Goal: Transaction & Acquisition: Purchase product/service

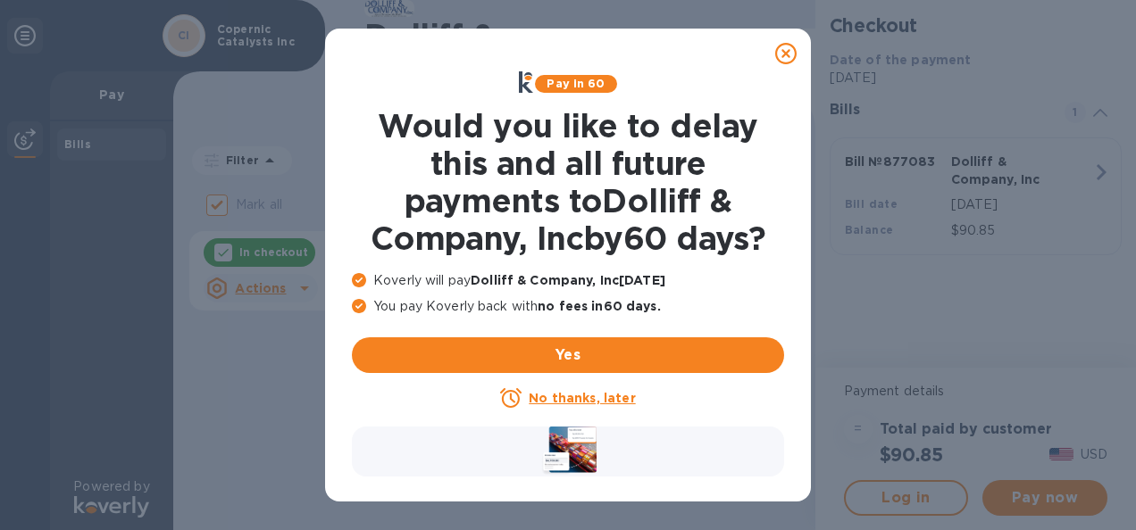
click at [608, 400] on u "No thanks, later" at bounding box center [582, 398] width 106 height 14
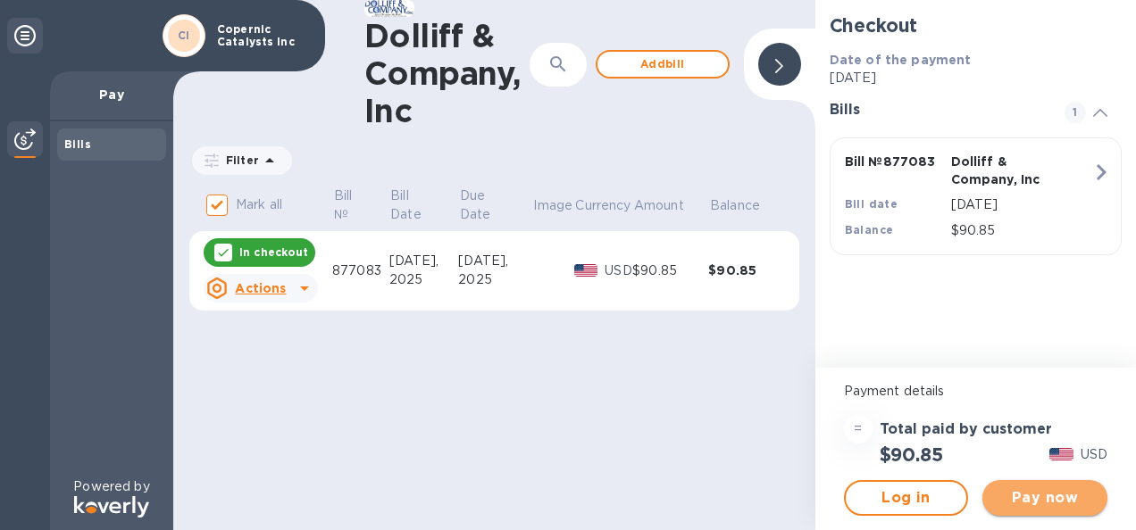
click at [1028, 496] on span "Pay now" at bounding box center [1045, 498] width 96 height 21
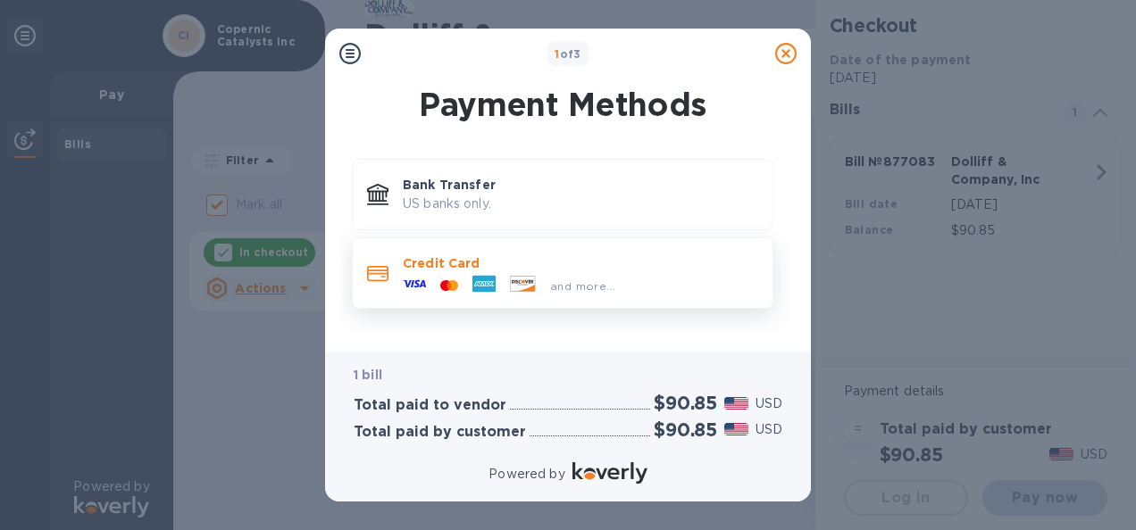
click at [458, 273] on div "and more..." at bounding box center [509, 285] width 227 height 27
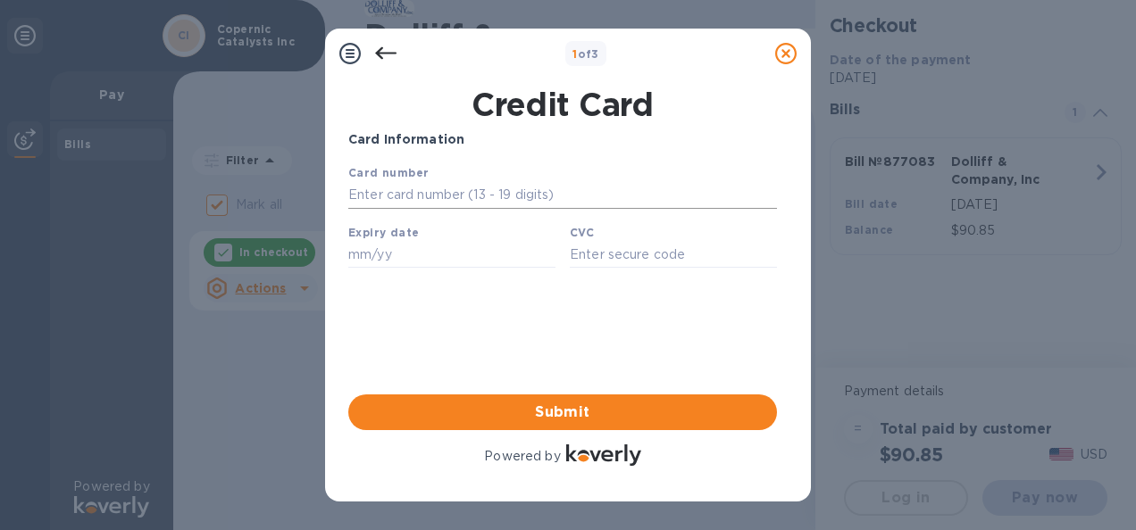
click at [450, 188] on input "text" at bounding box center [562, 195] width 429 height 27
type input "[CREDIT_CARD_NUMBER]"
type input "03/28"
click at [624, 261] on input "text" at bounding box center [673, 254] width 207 height 27
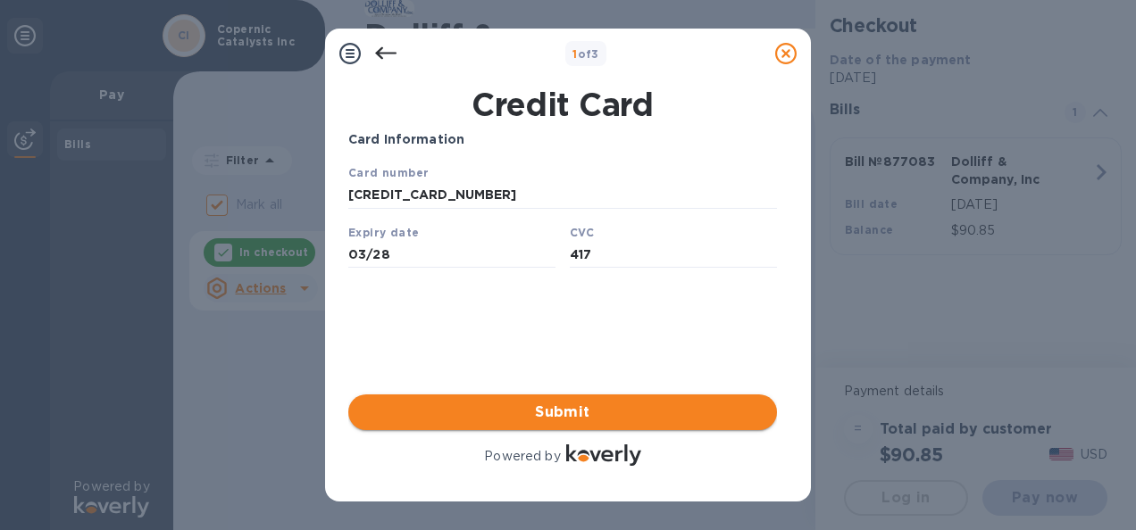
type input "417"
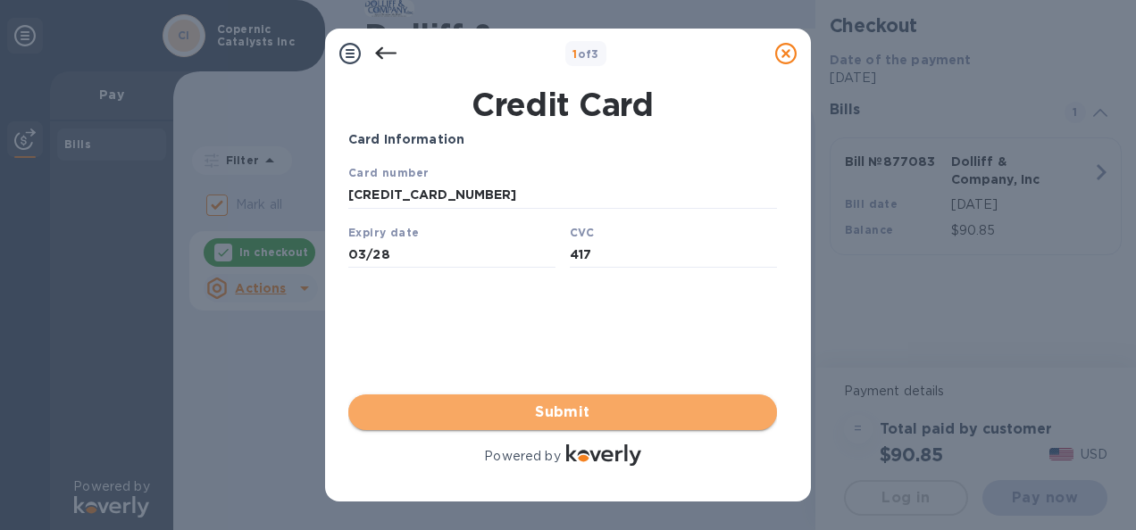
click at [575, 404] on span "Submit" at bounding box center [563, 412] width 400 height 21
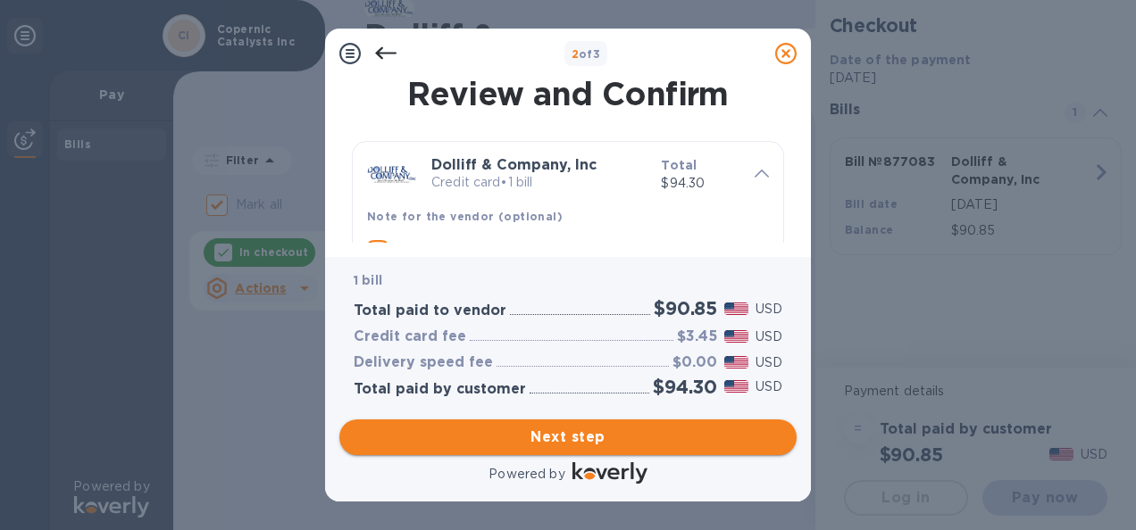
click at [646, 450] on button "Next step" at bounding box center [567, 438] width 457 height 36
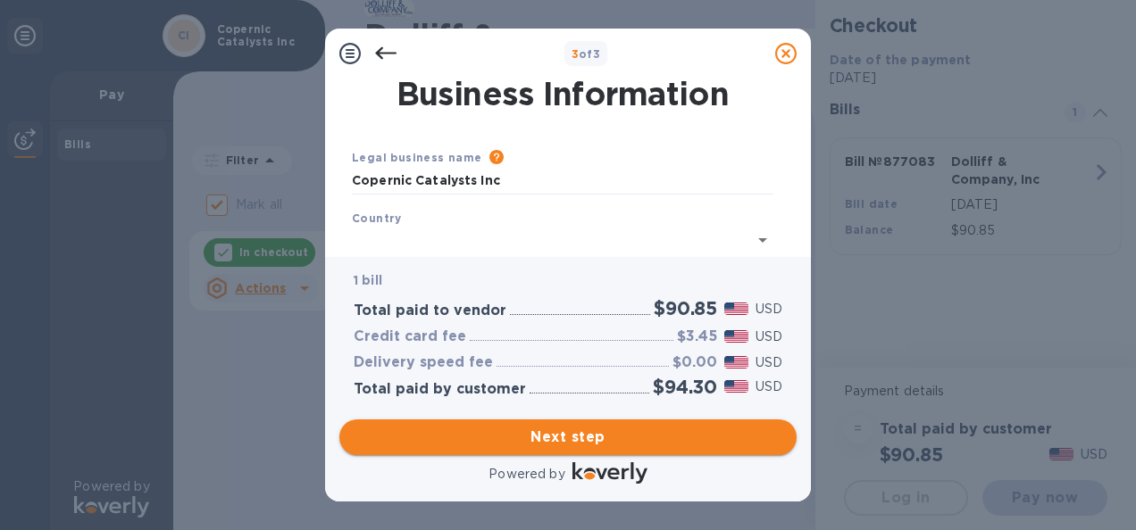
type input "[GEOGRAPHIC_DATA]"
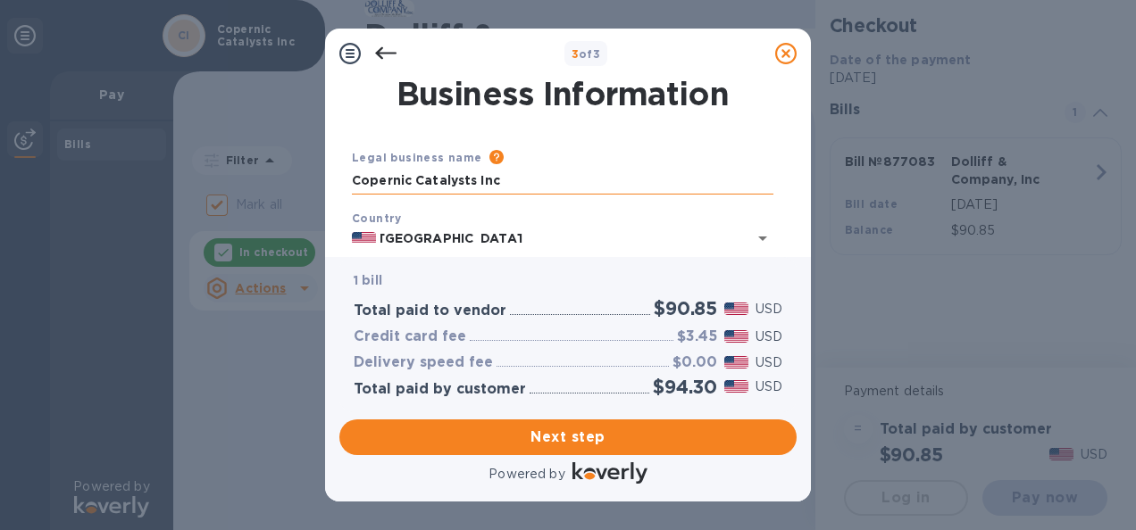
click at [470, 178] on input "Copernic Catalysts Inc" at bounding box center [563, 181] width 422 height 27
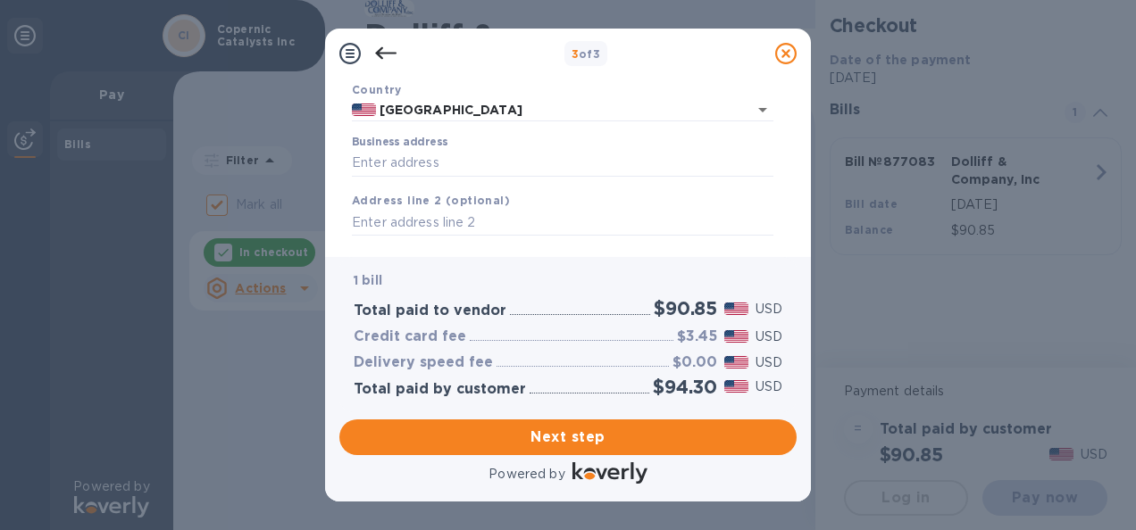
scroll to position [129, 0]
type input "Copernic Catalysts, Inc."
click at [389, 143] on label "Business address" at bounding box center [400, 142] width 96 height 11
click at [389, 149] on input "Business address" at bounding box center [563, 162] width 422 height 27
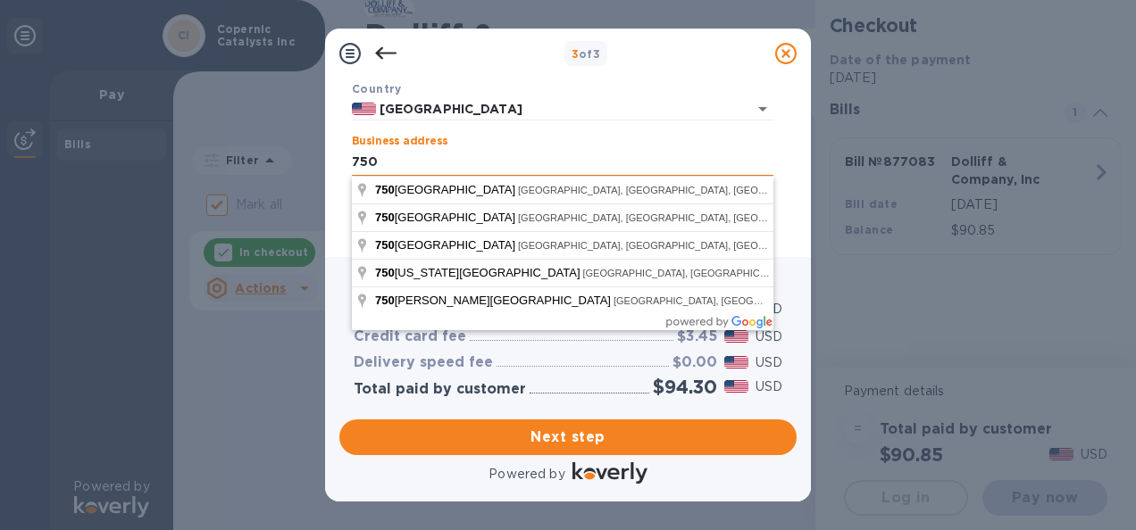
type input "[STREET_ADDRESS]"
type input "[GEOGRAPHIC_DATA]"
type input "MA"
type input "02139"
type input "[STREET_ADDRESS]"
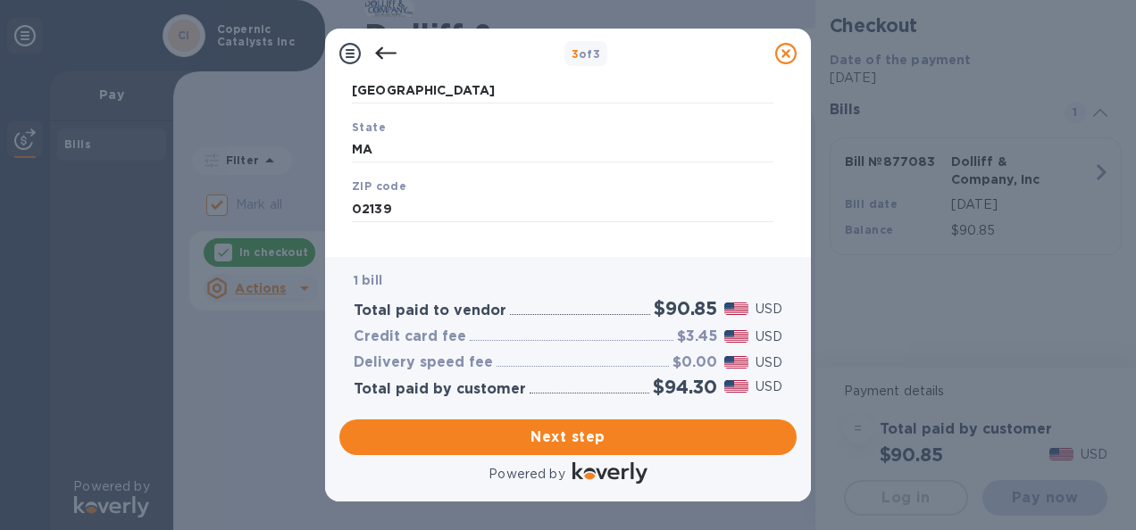
scroll to position [343, 0]
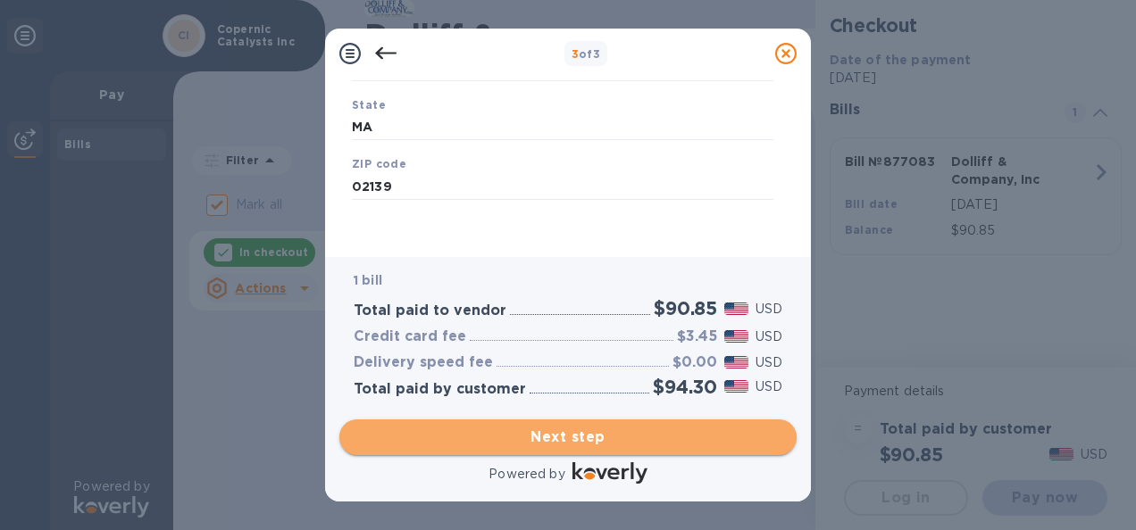
click at [620, 431] on span "Next step" at bounding box center [568, 437] width 429 height 21
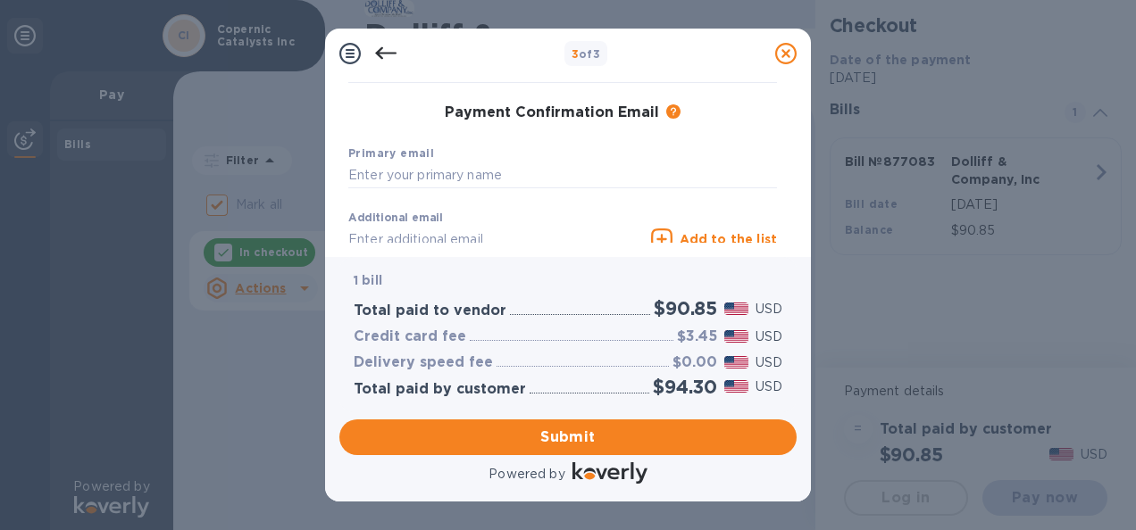
scroll to position [271, 0]
click at [479, 180] on input "text" at bounding box center [562, 174] width 429 height 27
type input "[PERSON_NAME][EMAIL_ADDRESS][PERSON_NAME][DOMAIN_NAME]"
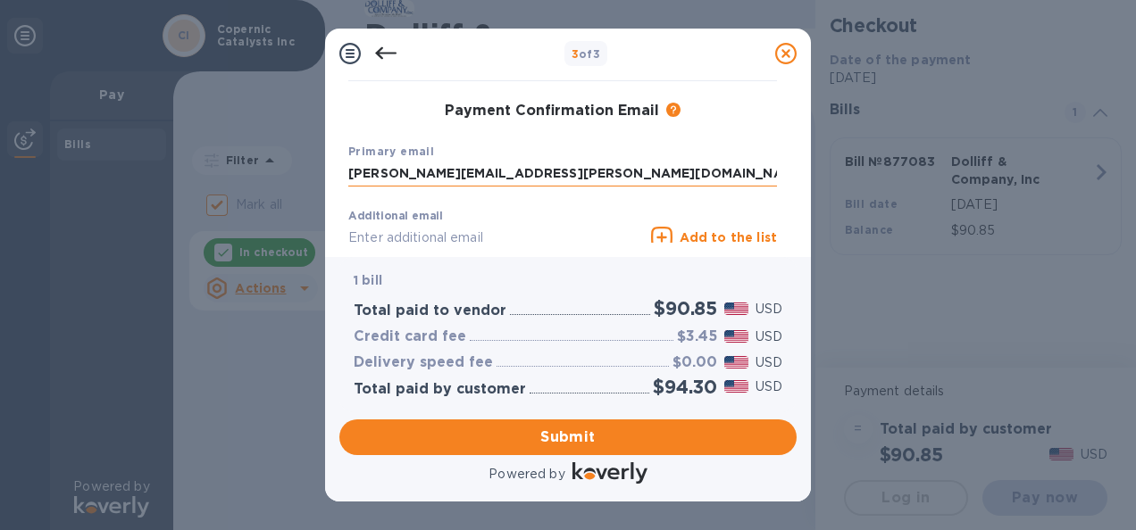
type input "[PERSON_NAME]"
type input "8456520098"
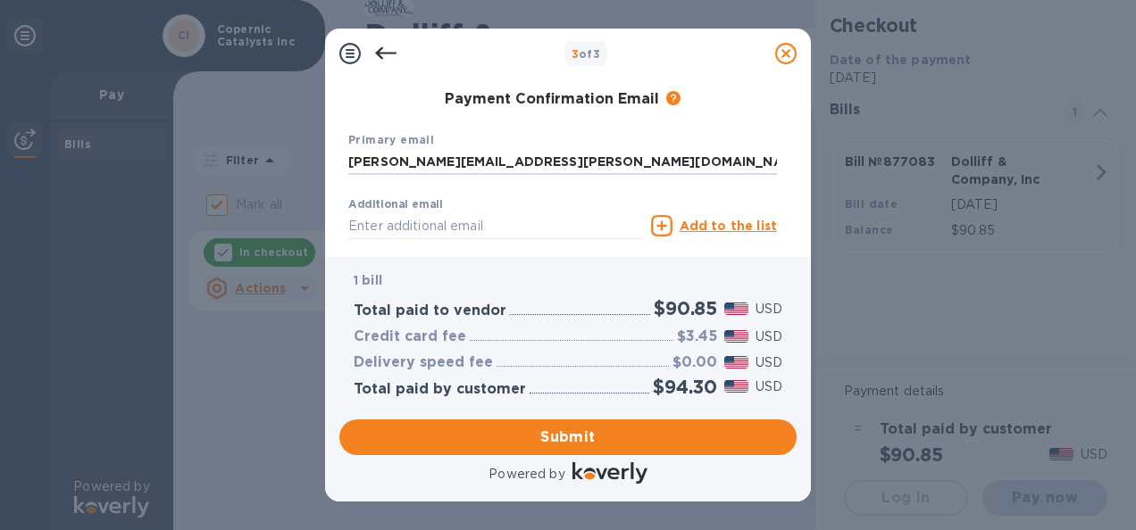
scroll to position [386, 0]
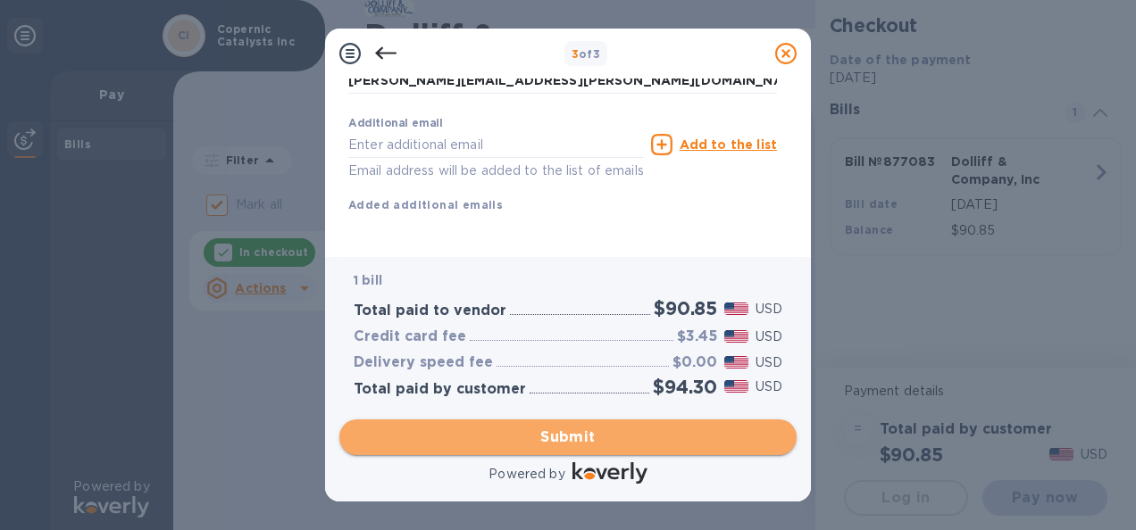
click at [563, 448] on button "Submit" at bounding box center [567, 438] width 457 height 36
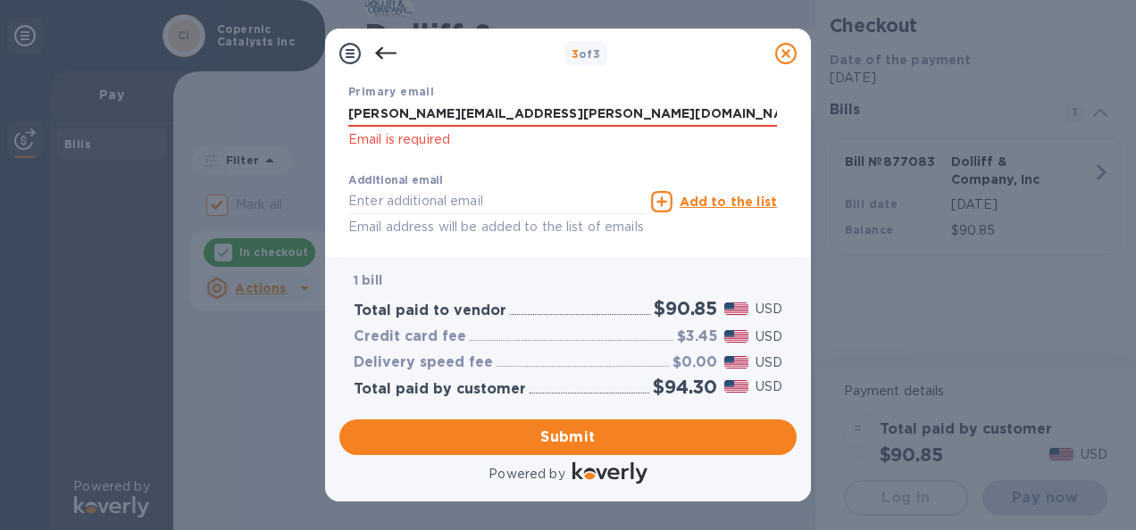
scroll to position [355, 0]
click at [583, 108] on input "[PERSON_NAME][EMAIL_ADDRESS][PERSON_NAME][DOMAIN_NAME]" at bounding box center [562, 113] width 429 height 27
click p "Email is required"
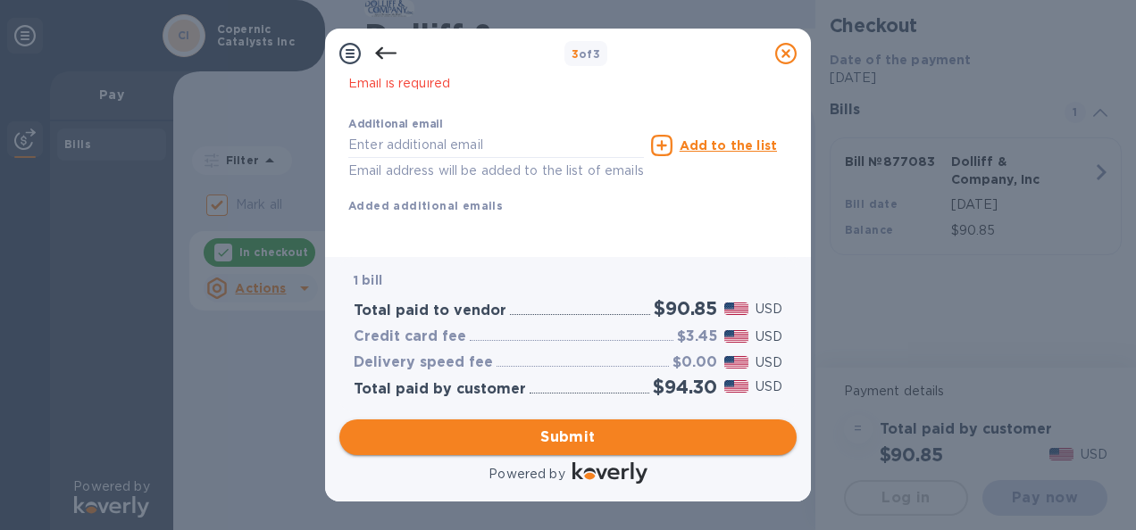
click at [533, 447] on span "Submit" at bounding box center [568, 437] width 429 height 21
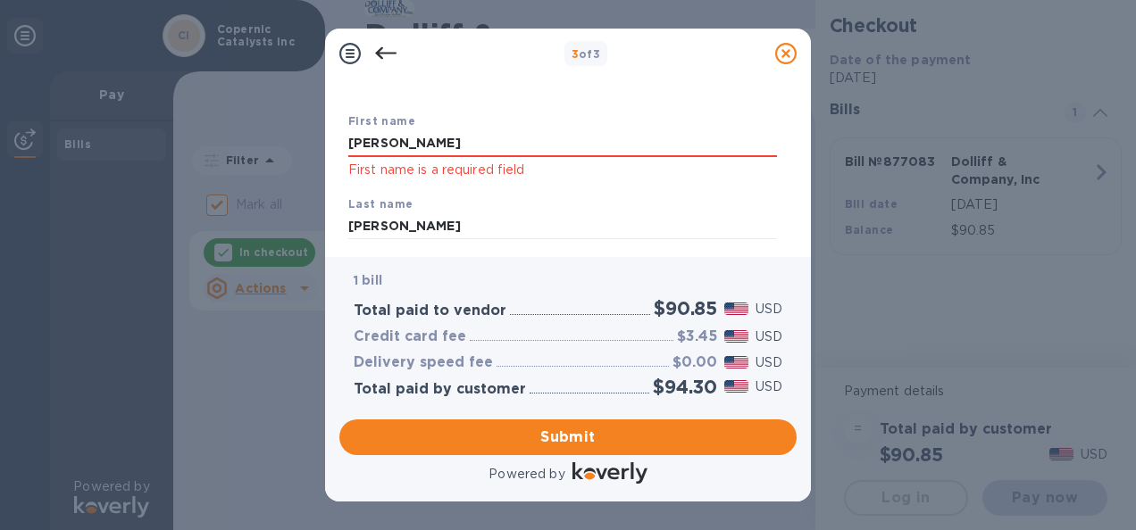
scroll to position [79, 0]
click at [435, 152] on input "[PERSON_NAME]" at bounding box center [562, 145] width 429 height 27
type input "J"
type input "[PERSON_NAME]"
click p "First name is a required field"
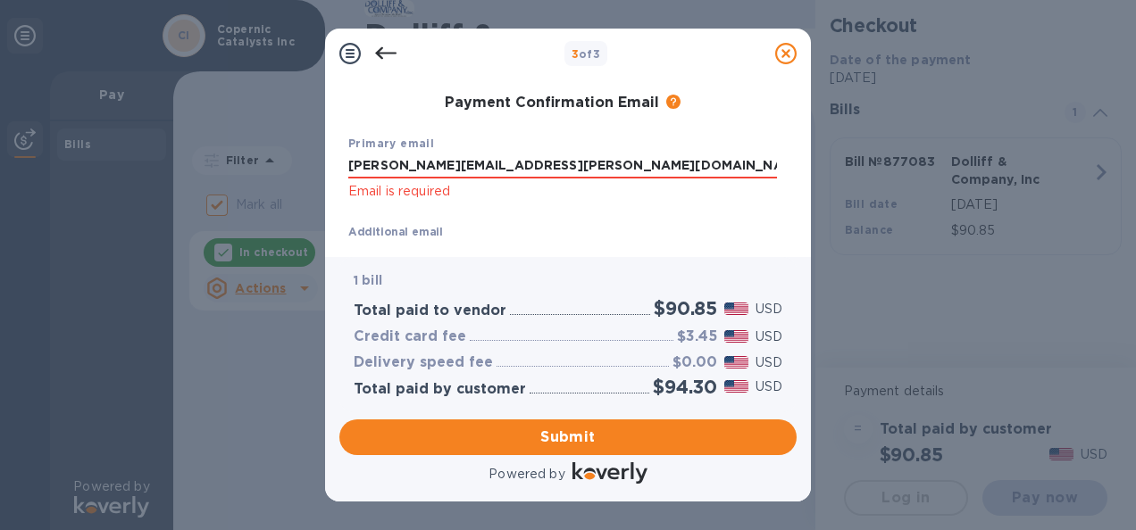
scroll to position [301, 0]
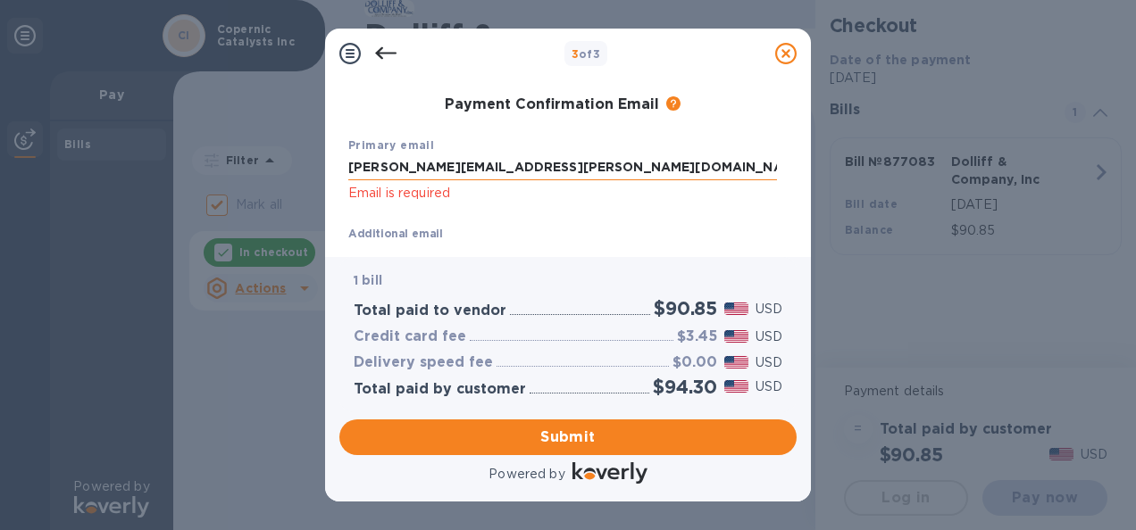
click at [630, 163] on input "[PERSON_NAME][EMAIL_ADDRESS][PERSON_NAME][DOMAIN_NAME]" at bounding box center [562, 168] width 429 height 27
type input "[PERSON_NAME][EMAIL_ADDRESS][PERSON_NAME][DOMAIN_NAME]"
click at [599, 441] on span "Submit" at bounding box center [568, 437] width 429 height 21
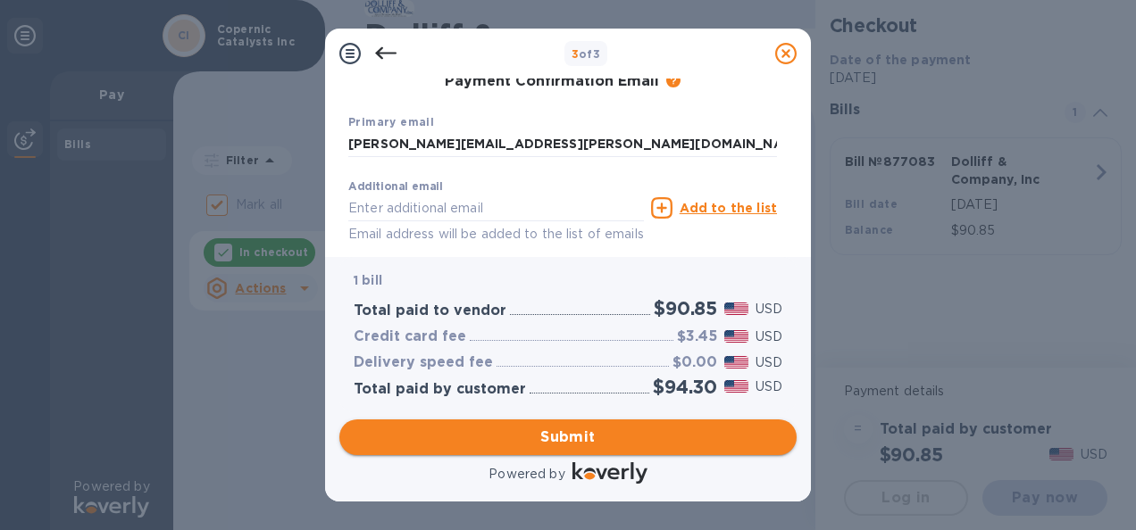
scroll to position [278, 0]
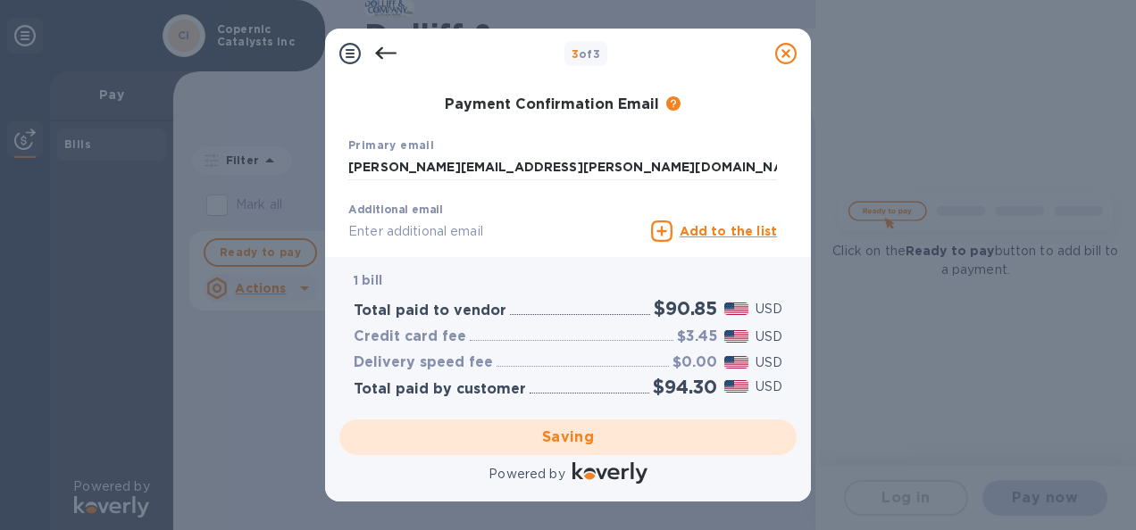
checkbox input "false"
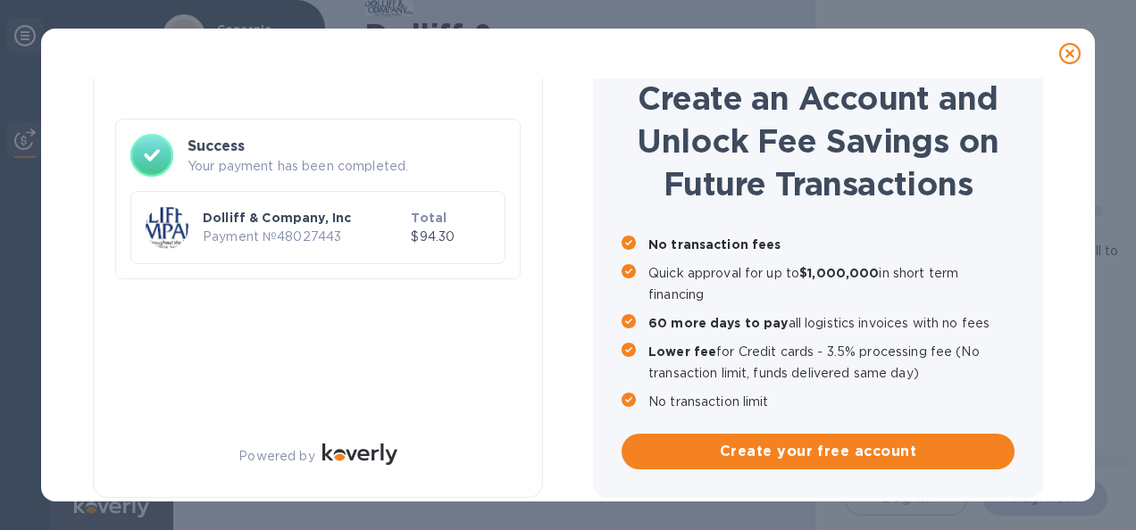
scroll to position [73, 0]
